Goal: Check status: Check status

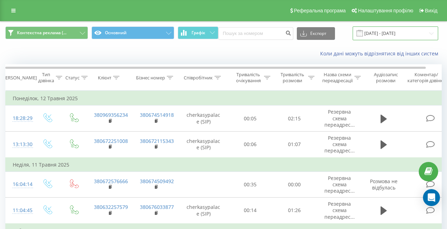
click at [422, 31] on input "[DATE] - [DATE]" at bounding box center [396, 34] width 86 height 14
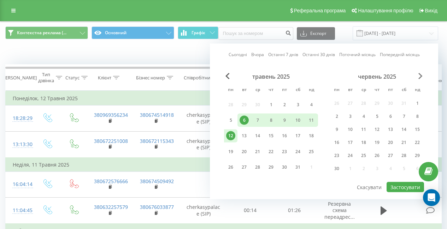
click at [420, 74] on span "Next Month" at bounding box center [421, 76] width 4 height 6
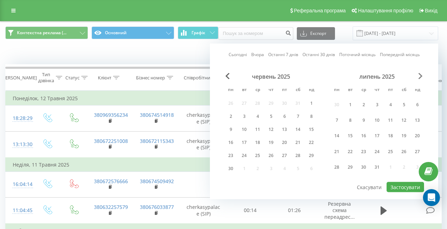
click at [420, 74] on span "Next Month" at bounding box center [421, 76] width 4 height 6
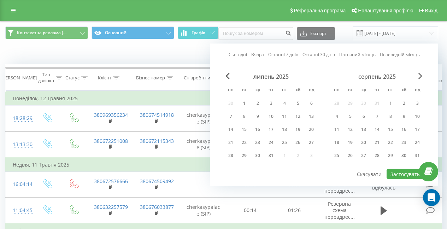
click at [420, 74] on span "Next Month" at bounding box center [421, 76] width 4 height 6
click at [353, 128] on div "16" at bounding box center [350, 129] width 9 height 9
click at [339, 143] on div "22" at bounding box center [336, 142] width 9 height 9
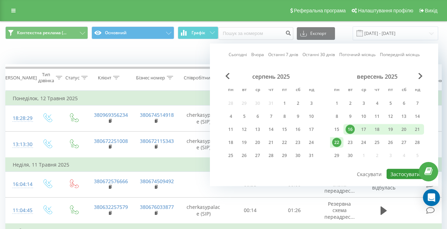
click at [403, 176] on button "Застосувати" at bounding box center [405, 174] width 37 height 10
type input "[DATE] - [DATE]"
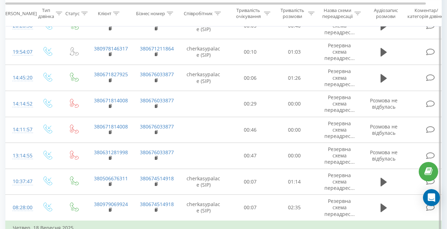
scroll to position [610, 0]
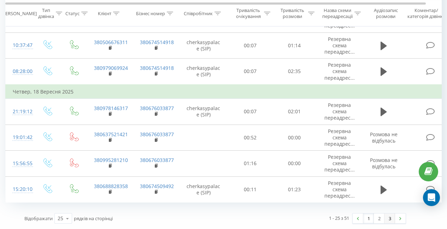
click at [391, 220] on link "3" at bounding box center [390, 219] width 11 height 10
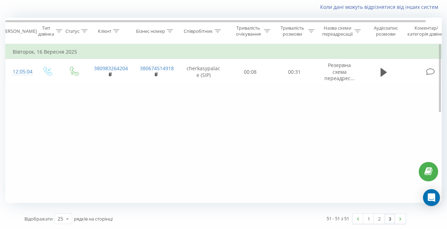
scroll to position [47, 0]
